Goal: Information Seeking & Learning: Understand process/instructions

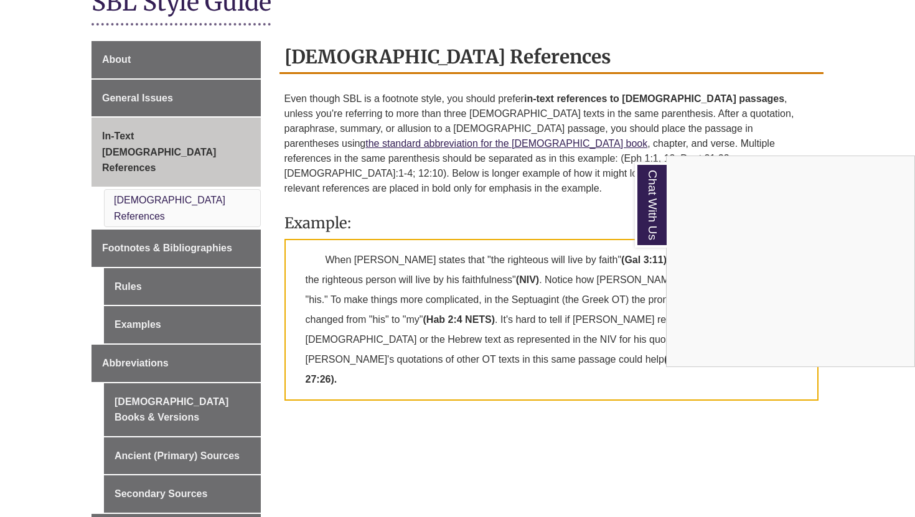
scroll to position [302, 0]
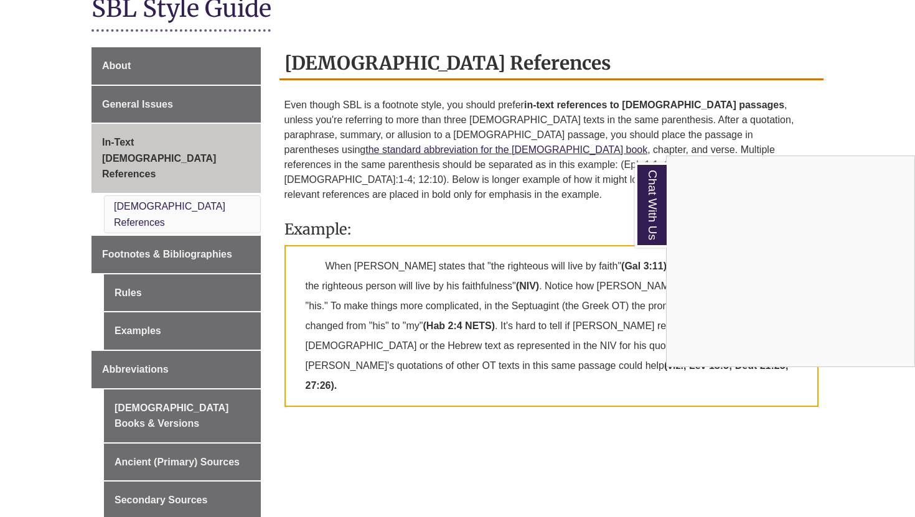
click at [232, 211] on div "Chat With Us" at bounding box center [457, 258] width 915 height 517
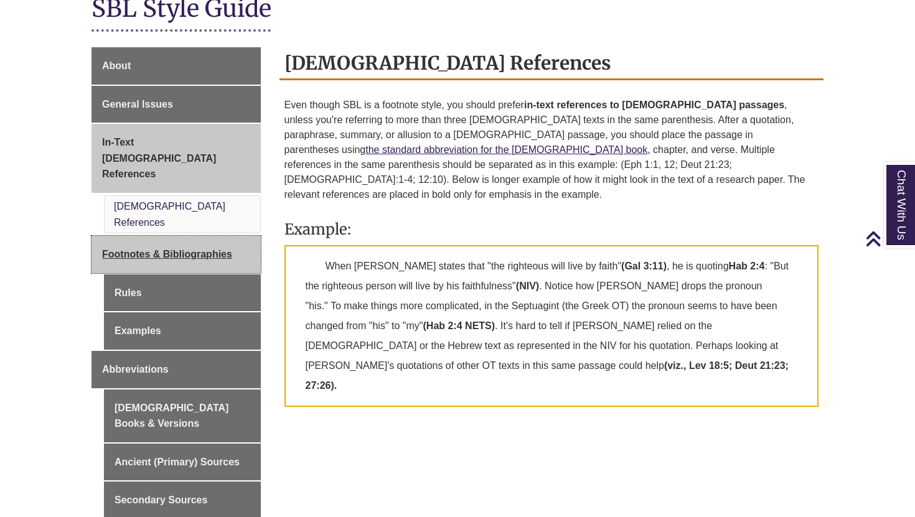
click at [213, 249] on span "Footnotes & Bibliographies" at bounding box center [167, 254] width 130 height 11
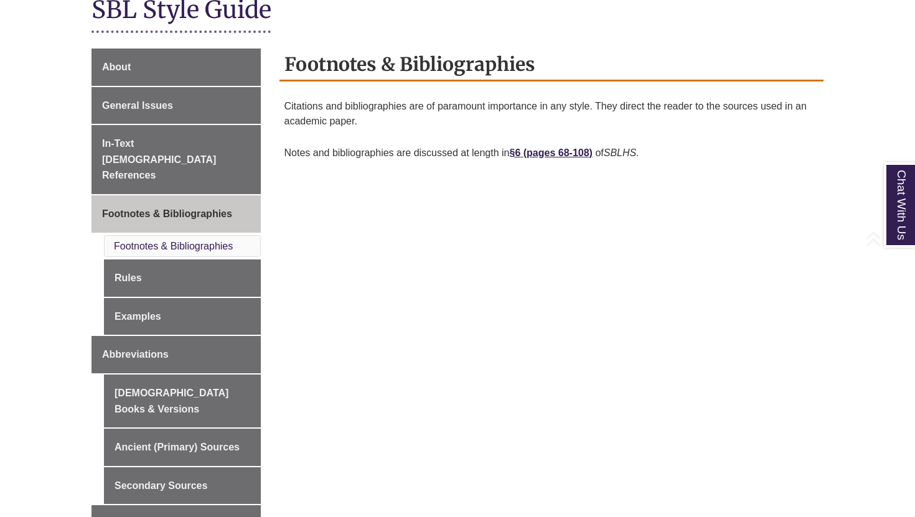
scroll to position [309, 0]
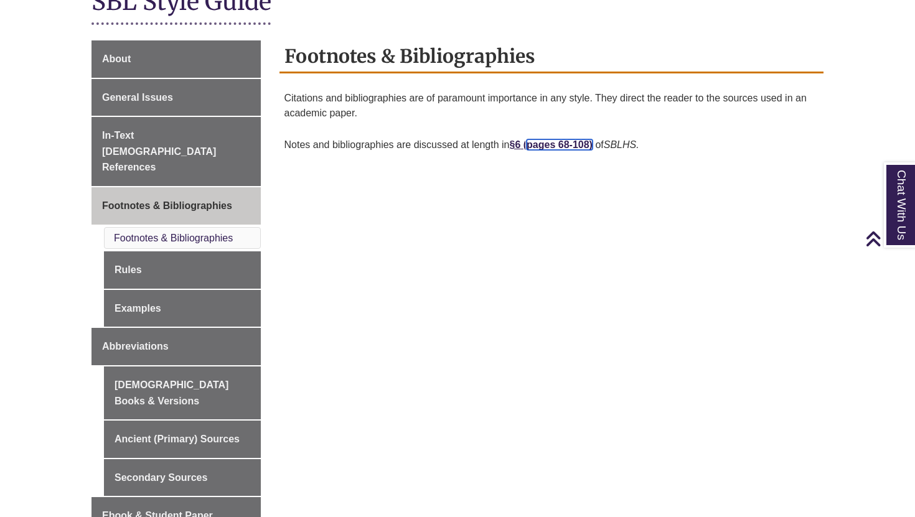
click at [559, 144] on link "pages 68-108)" at bounding box center [560, 144] width 66 height 11
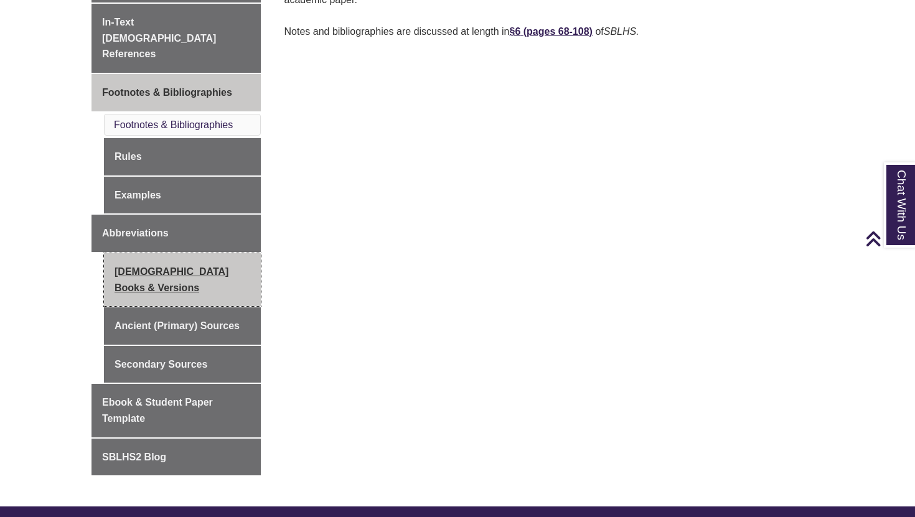
scroll to position [464, 0]
